Goal: Transaction & Acquisition: Purchase product/service

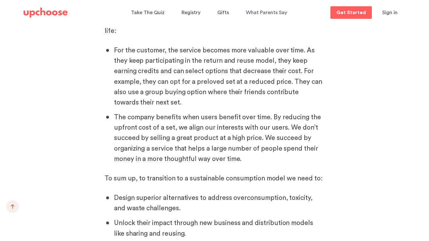
scroll to position [3023, 0]
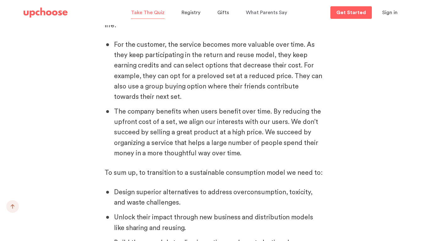
click at [155, 12] on span "Take The Quiz" at bounding box center [148, 12] width 34 height 5
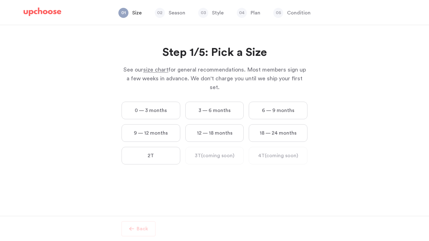
click at [175, 102] on label "0 — 3 months" at bounding box center [150, 111] width 59 height 18
click at [0, 0] on months "0 — 3 months" at bounding box center [0, 0] width 0 height 0
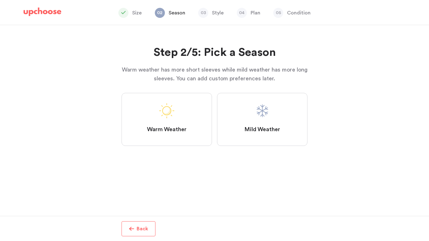
click at [275, 115] on label "Mild Weather" at bounding box center [262, 119] width 90 height 53
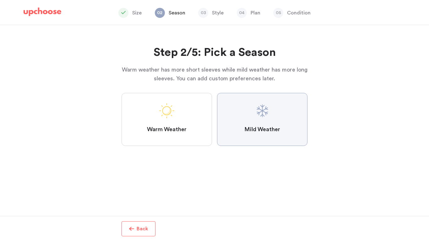
click at [0, 0] on Weather "Mild Weather" at bounding box center [0, 0] width 0 height 0
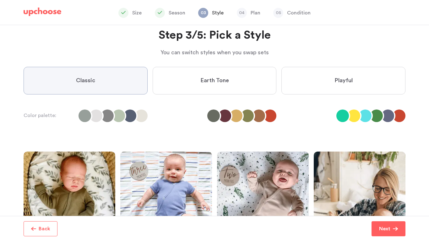
scroll to position [18, 0]
click at [113, 83] on label "Classic" at bounding box center [86, 81] width 124 height 28
click at [0, 0] on input "Classic" at bounding box center [0, 0] width 0 height 0
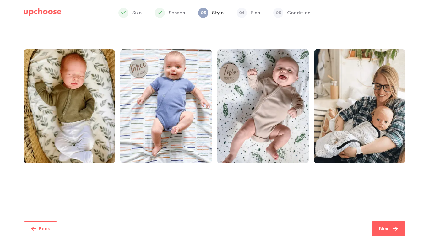
scroll to position [121, 0]
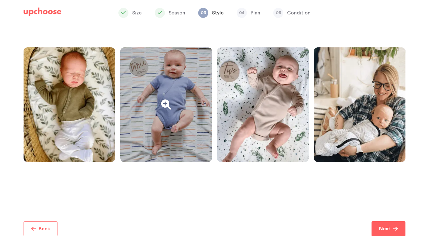
click at [170, 106] on div at bounding box center [166, 104] width 92 height 115
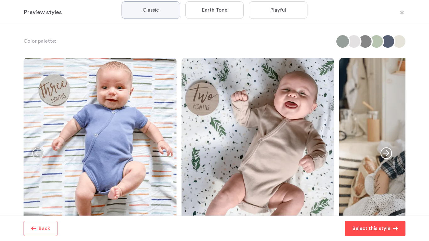
click at [361, 225] on p "Select this style" at bounding box center [371, 229] width 38 height 8
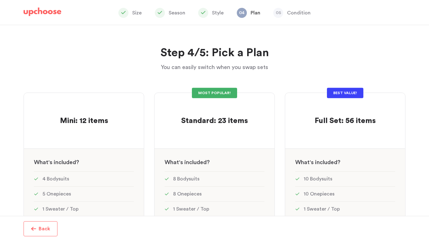
click at [50, 11] on img at bounding box center [43, 12] width 38 height 9
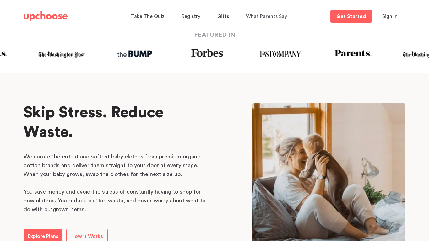
scroll to position [247, 0]
